Goal: Register for event/course

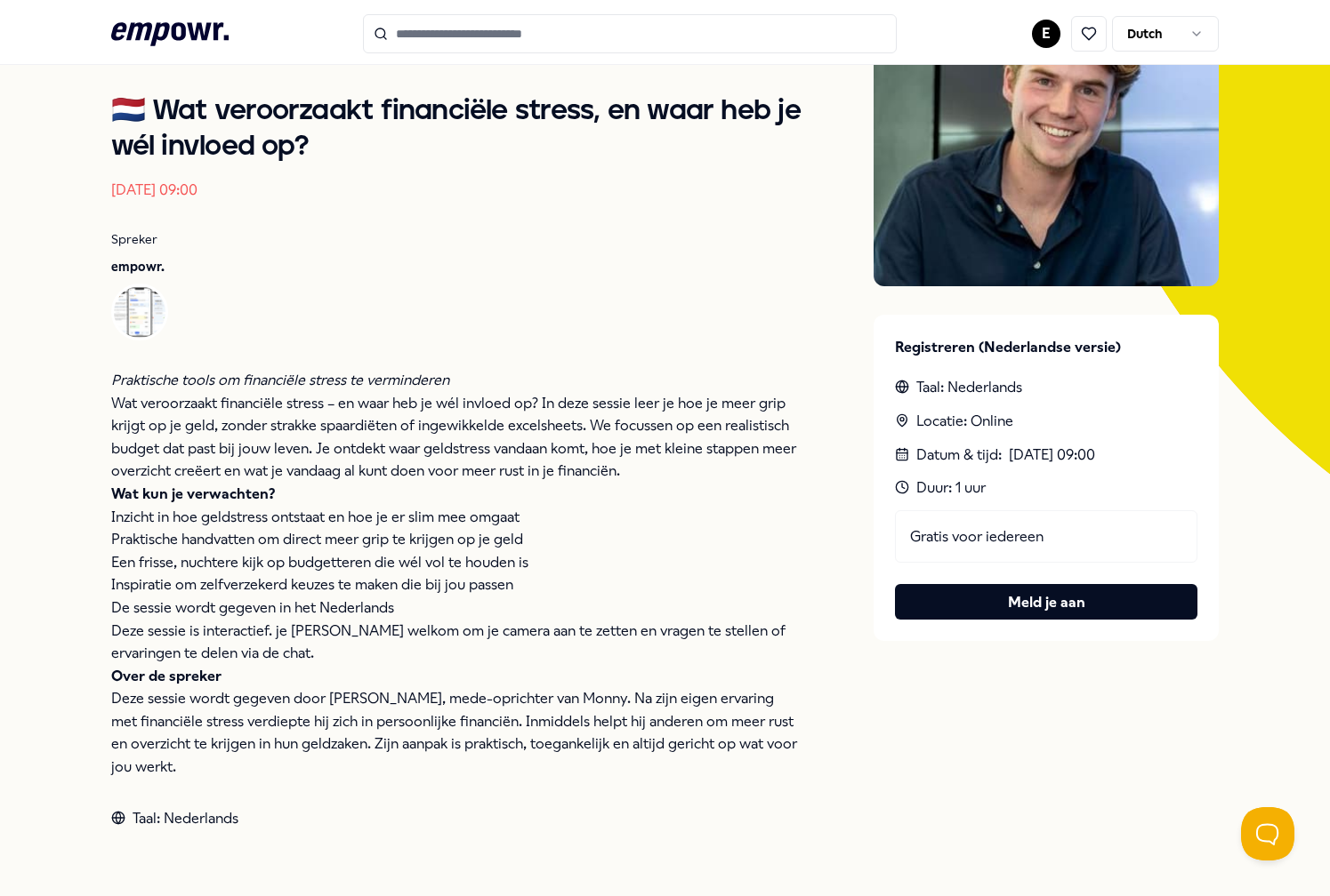
scroll to position [266, 0]
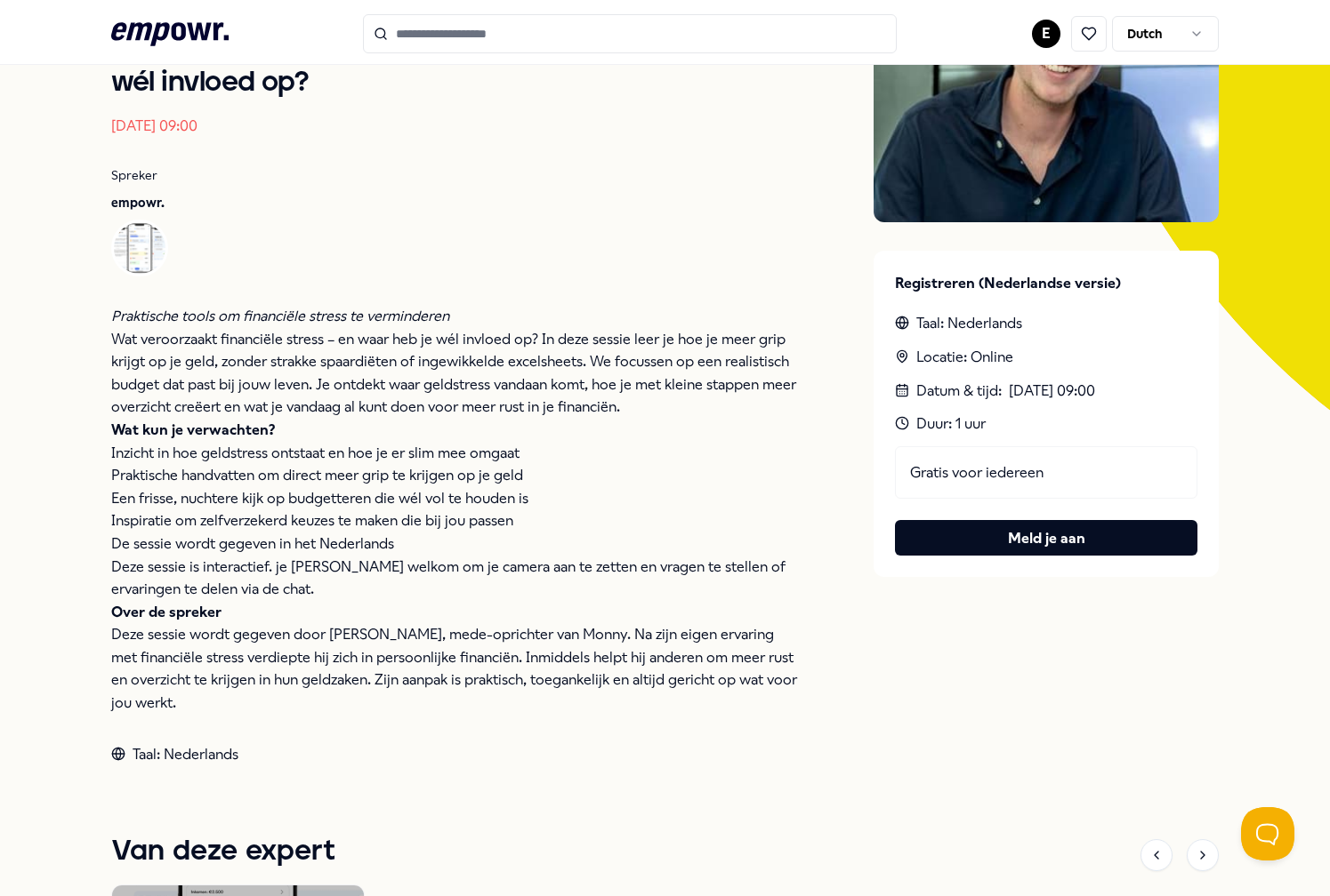
click at [961, 514] on div "Gratis voor iedereen Meld je aan" at bounding box center [1047, 501] width 304 height 110
click at [961, 521] on button "Meld je aan" at bounding box center [1047, 539] width 304 height 36
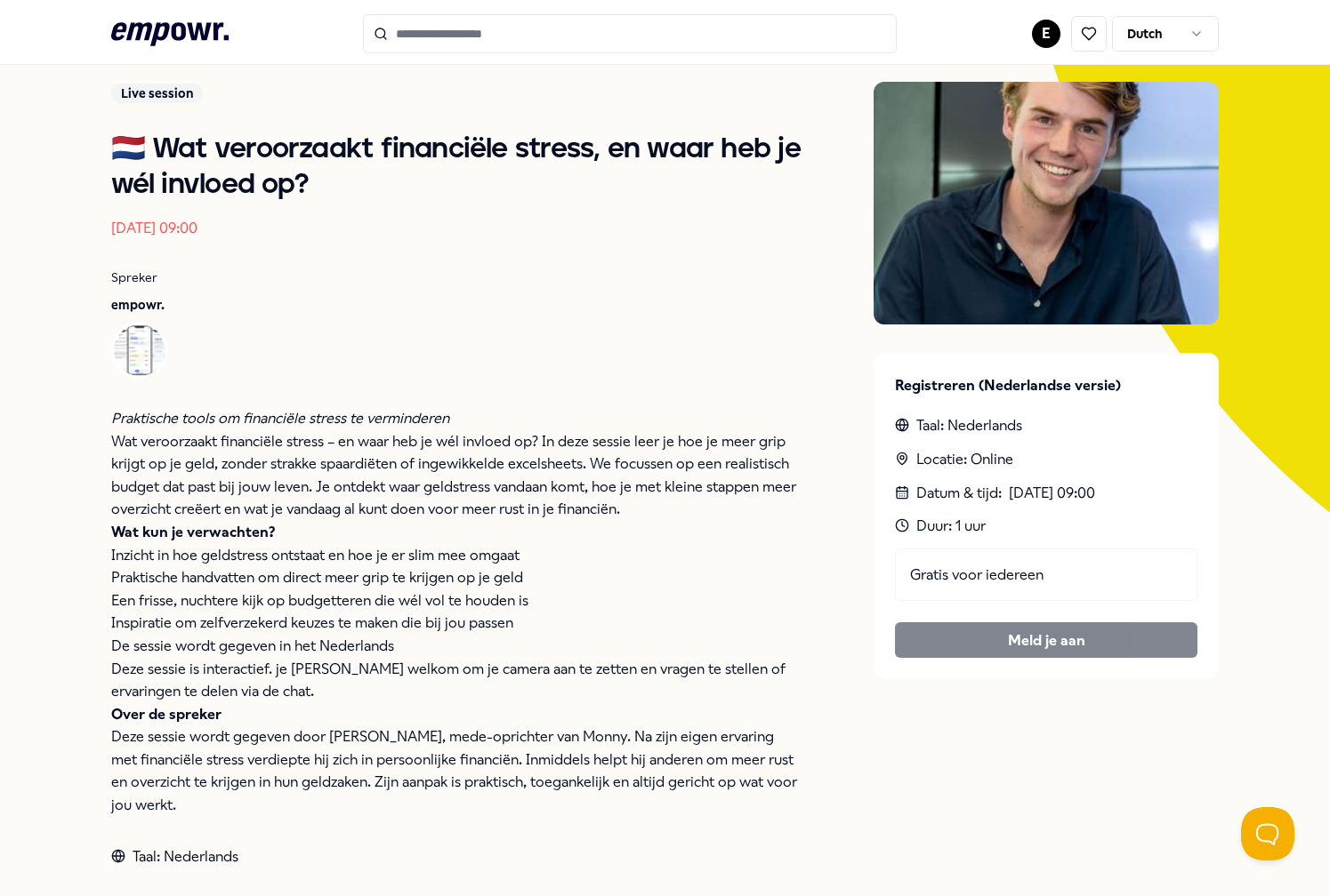
scroll to position [174, 0]
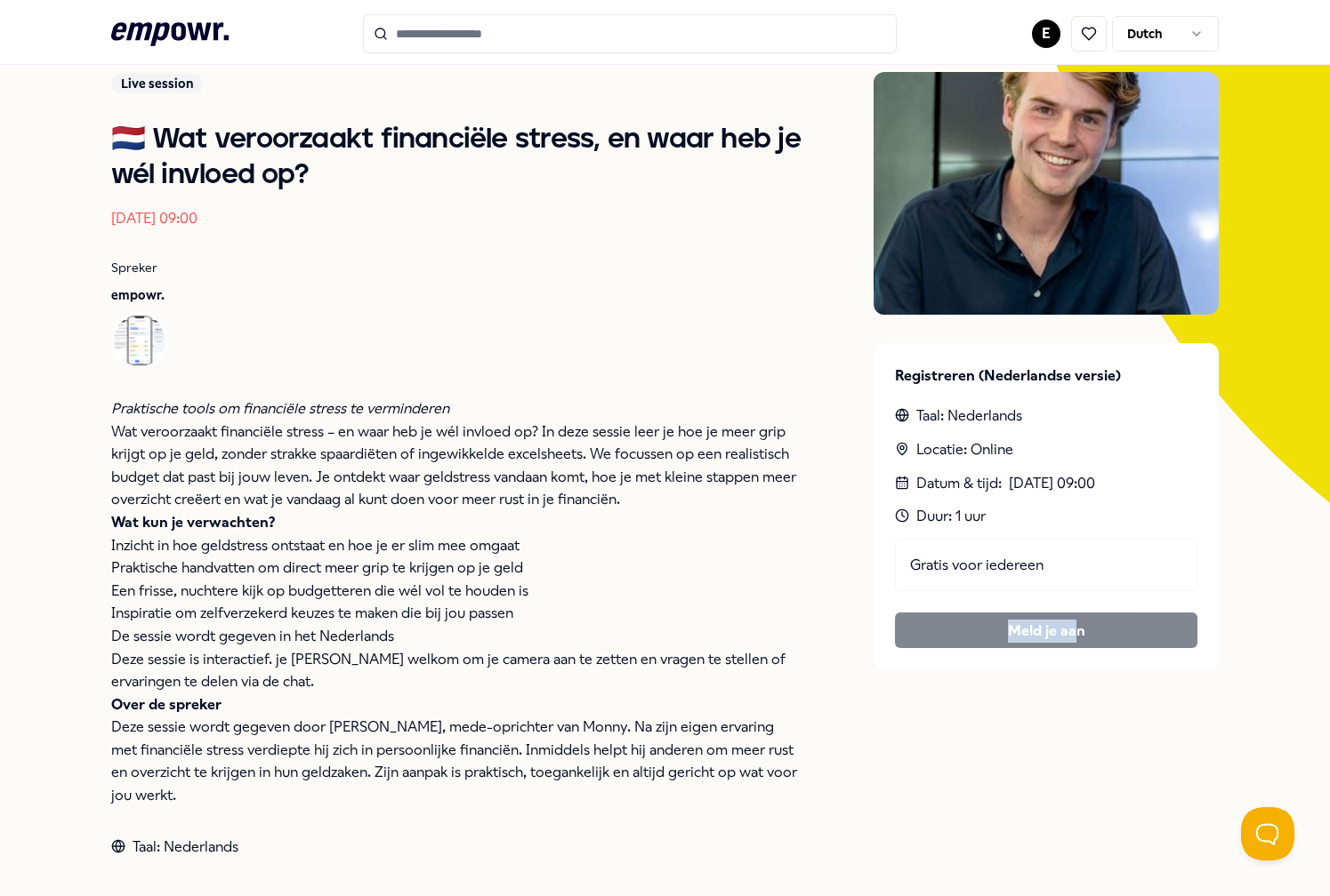
click at [1075, 615] on div "Gratis voor iedereen Meld je aan" at bounding box center [1047, 593] width 304 height 110
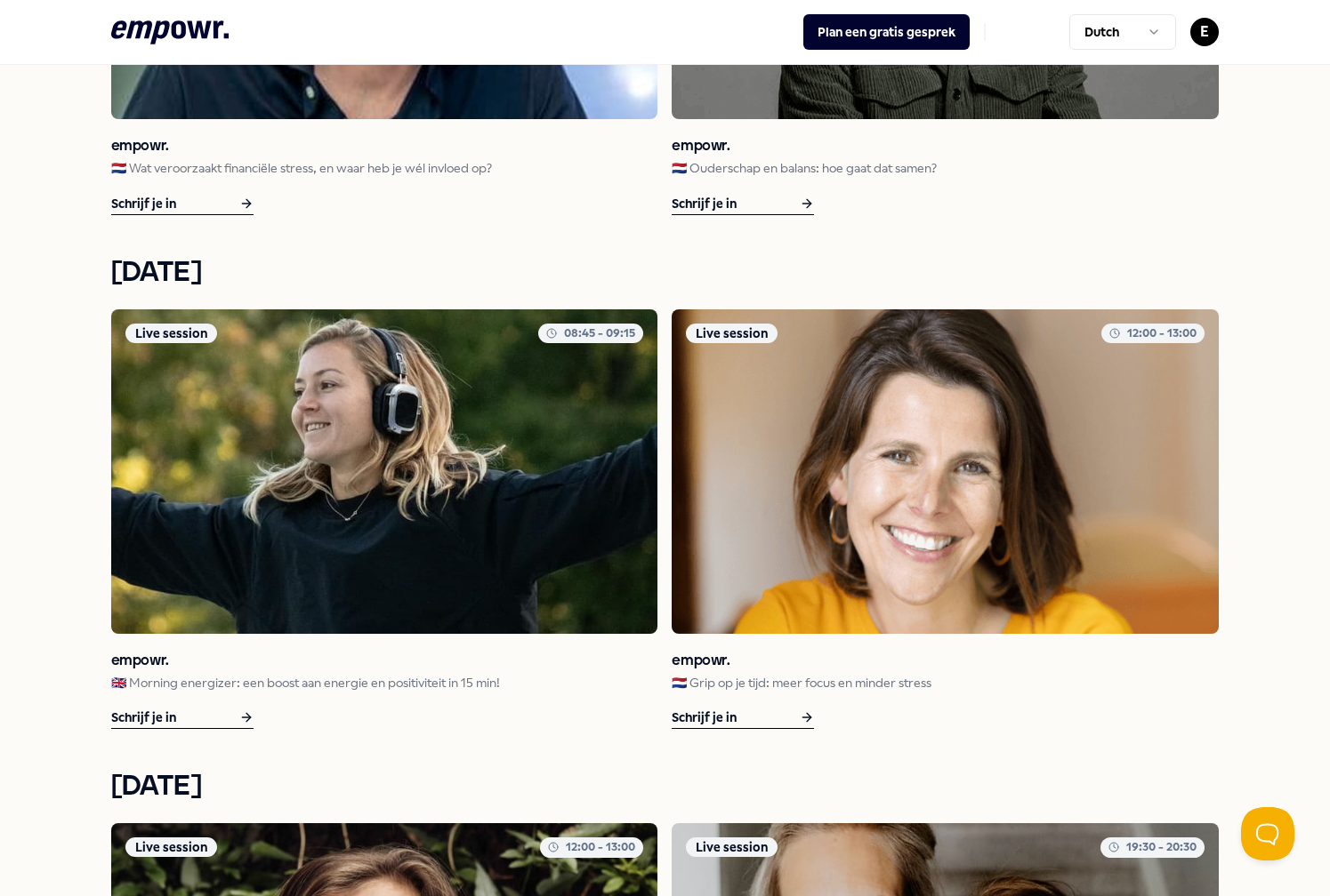
scroll to position [1441, 0]
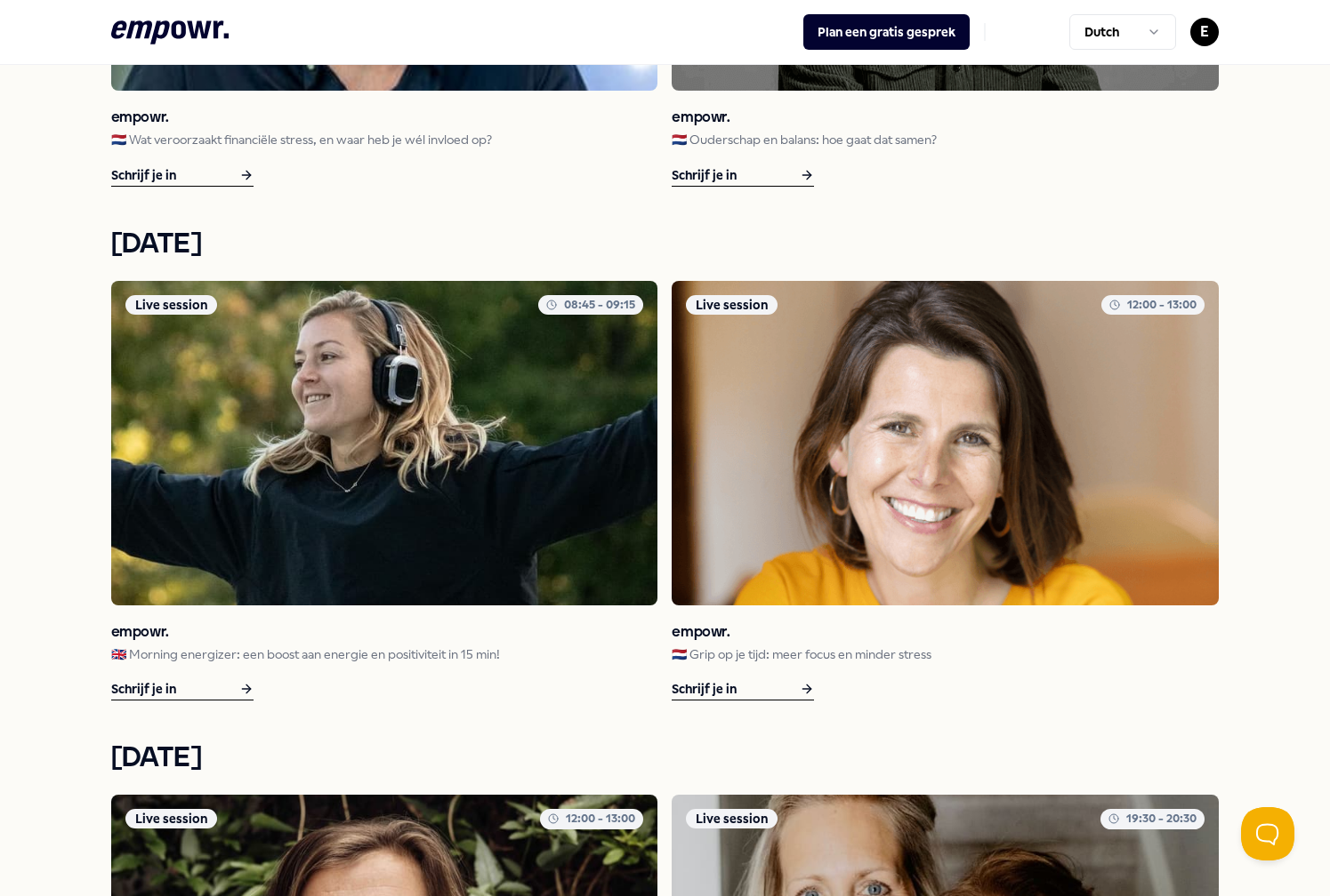
click at [807, 506] on img at bounding box center [945, 443] width 547 height 324
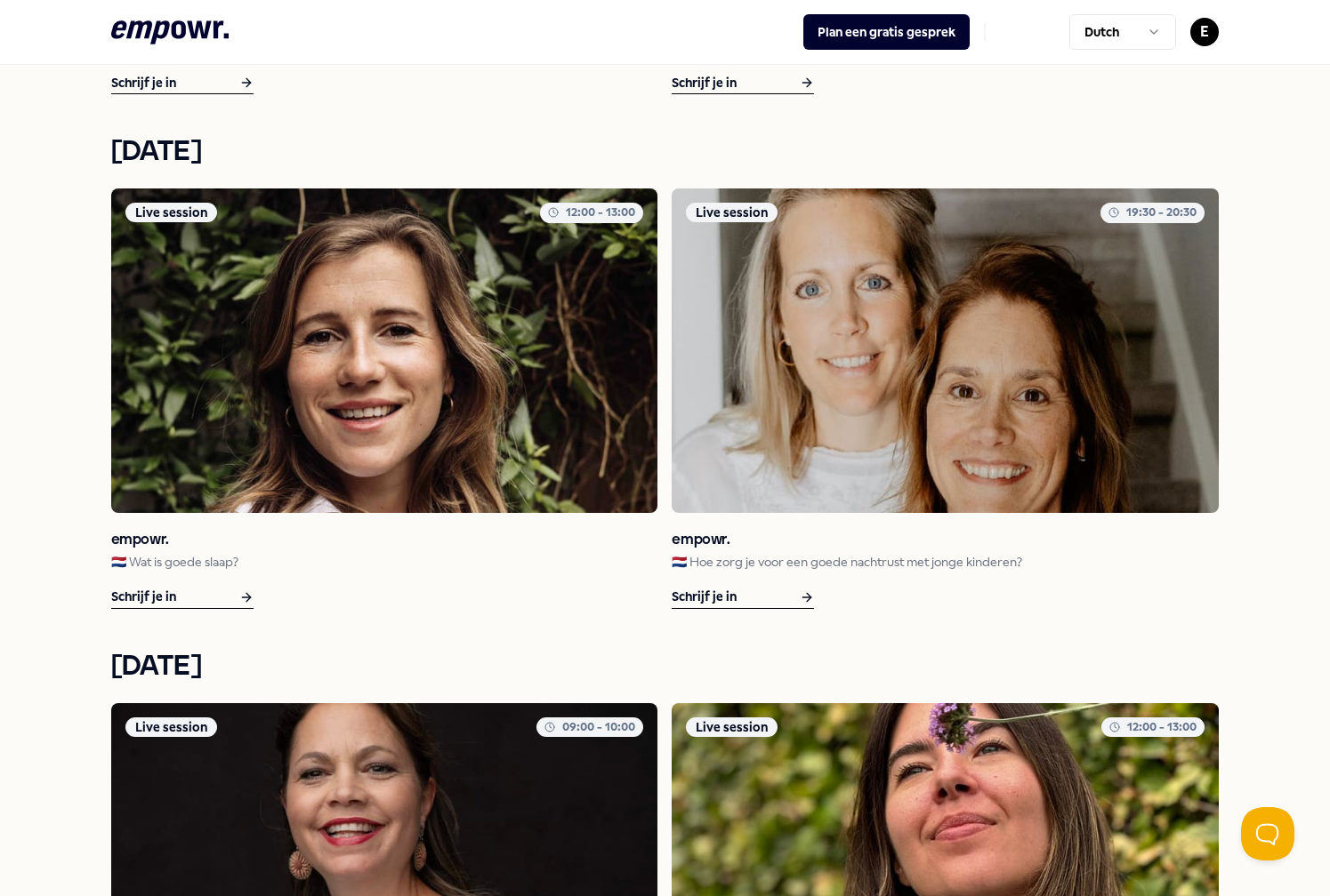
scroll to position [2050, 0]
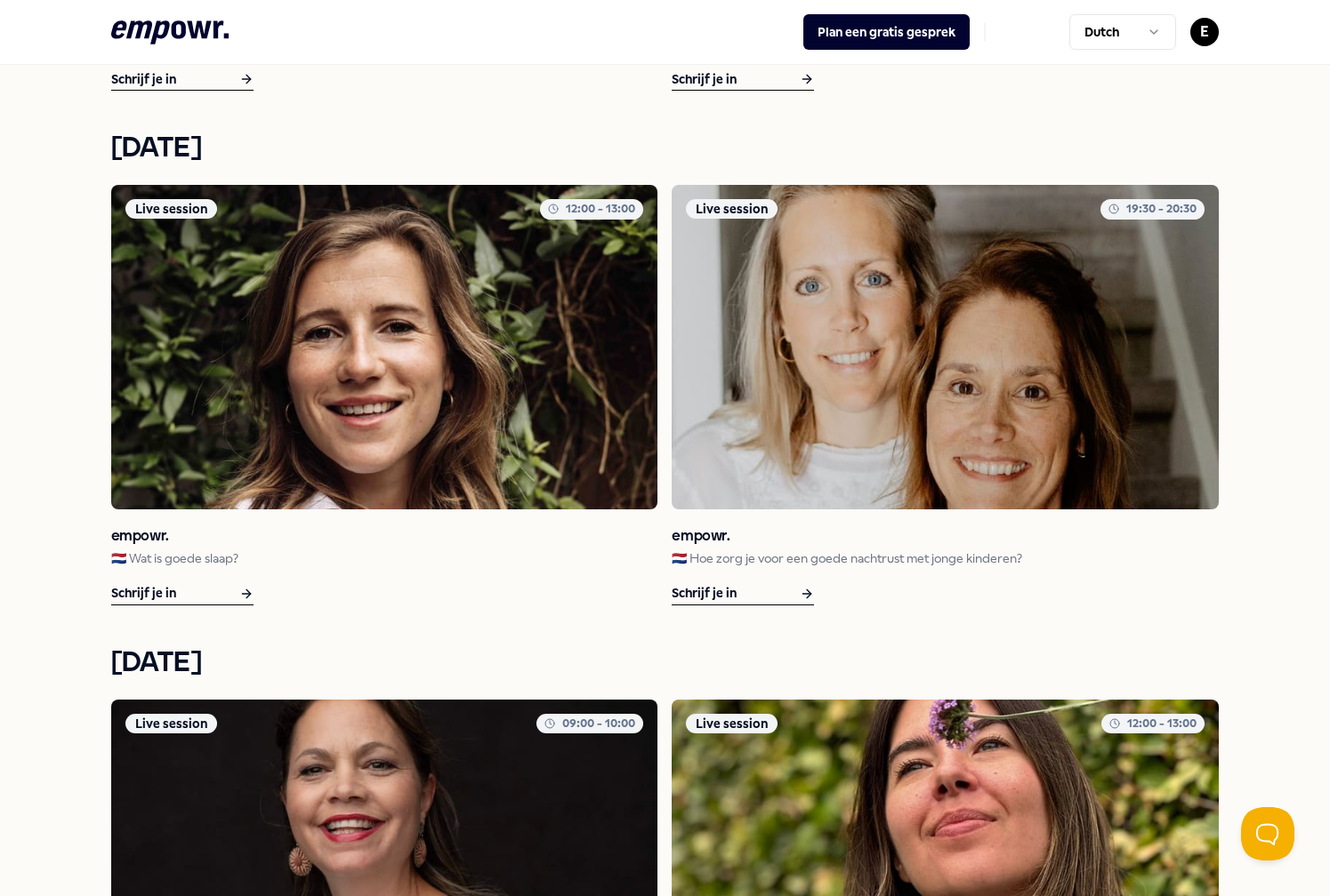
click at [216, 589] on div "Schrijf je in" at bounding box center [182, 595] width 142 height 23
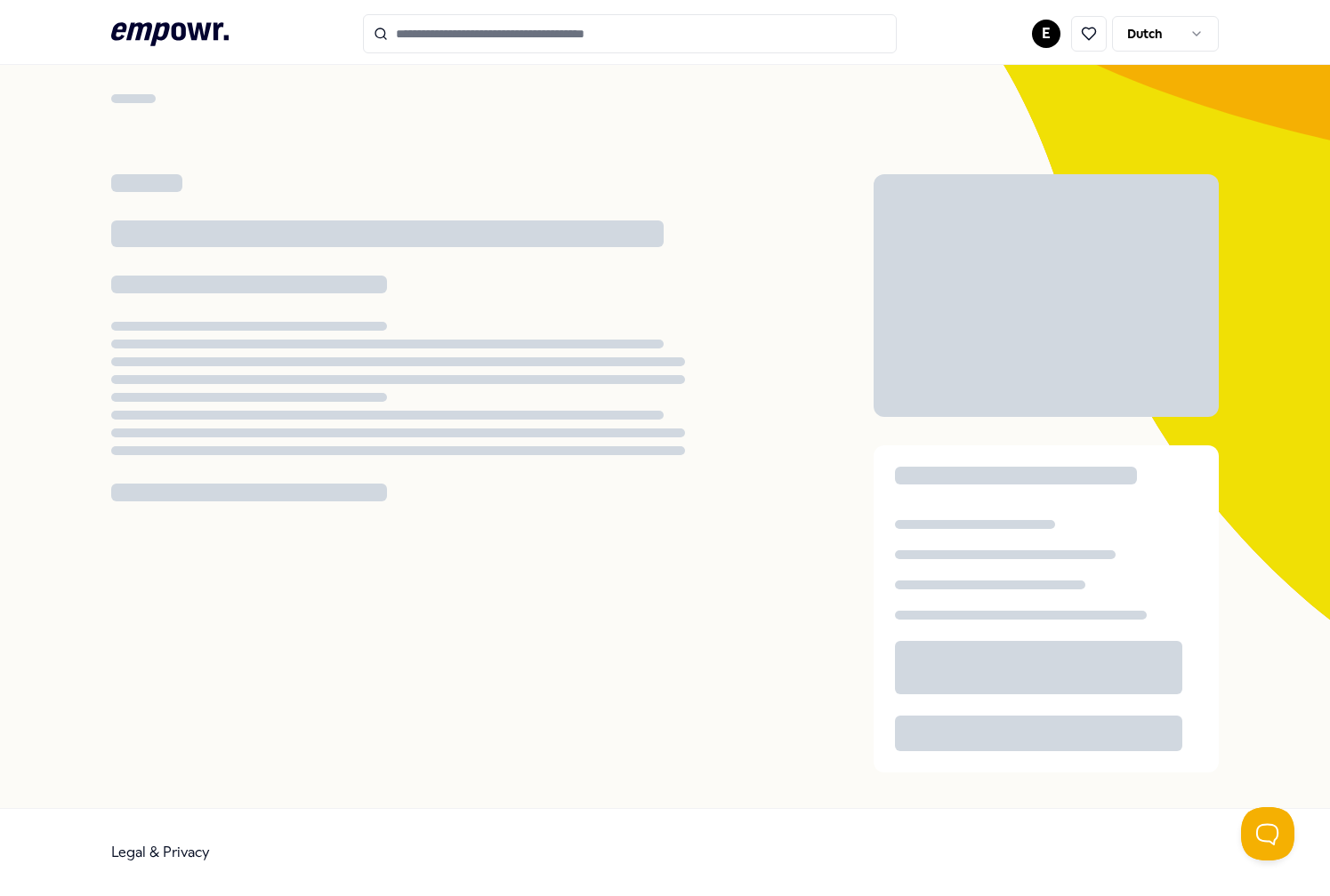
scroll to position [55, 0]
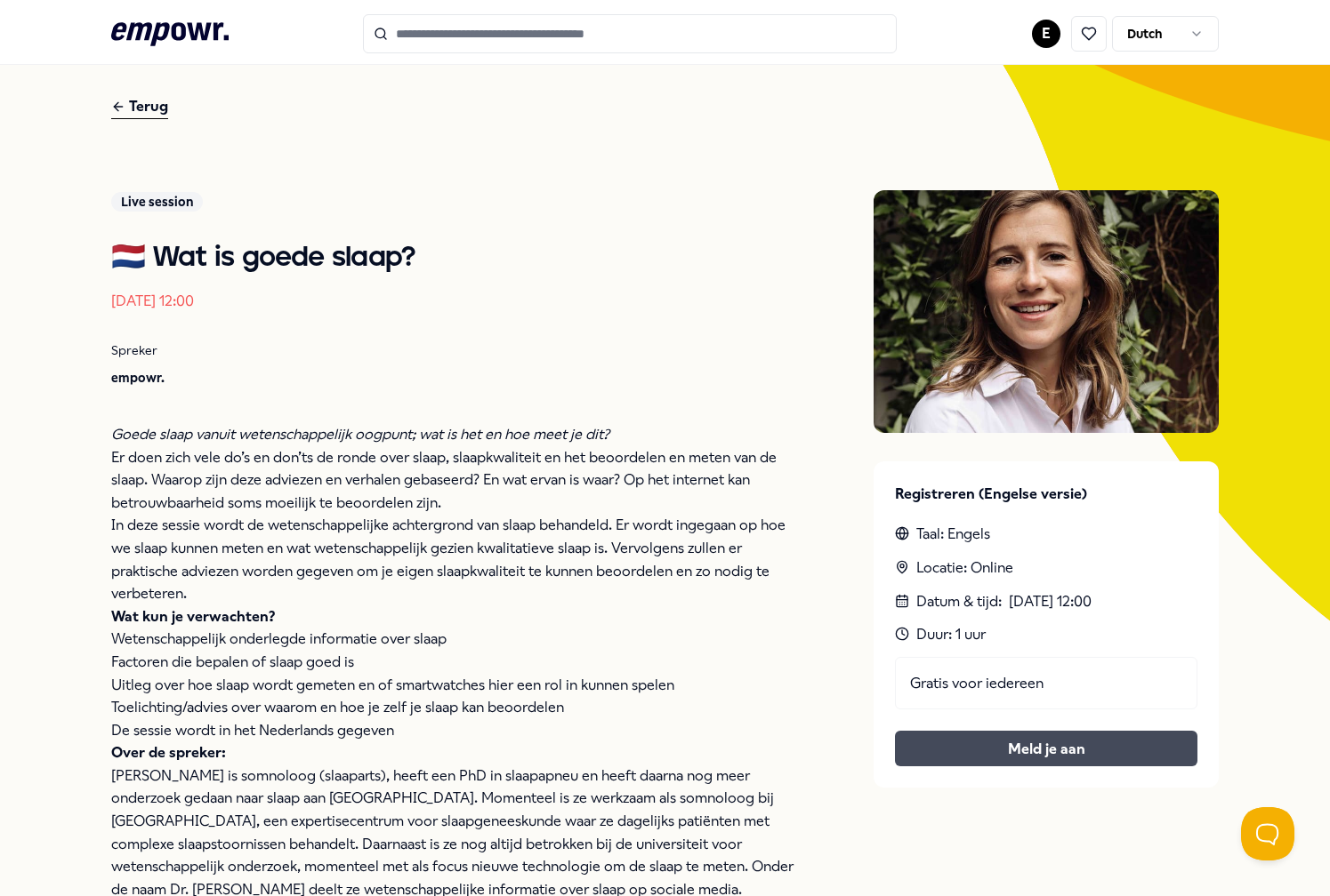
click at [1021, 747] on button "Meld je aan" at bounding box center [1047, 749] width 304 height 36
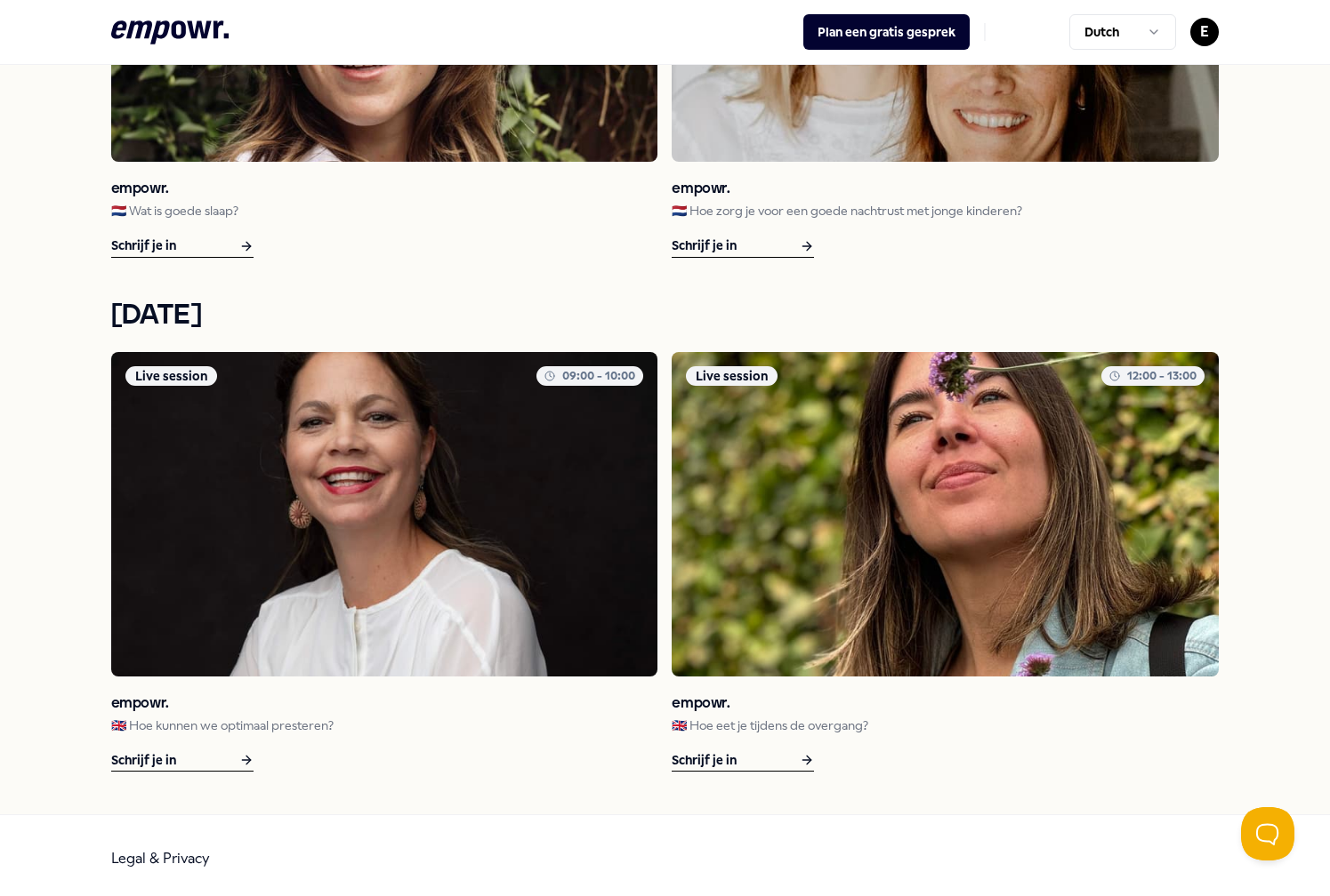
scroll to position [2398, 0]
